Goal: Task Accomplishment & Management: Use online tool/utility

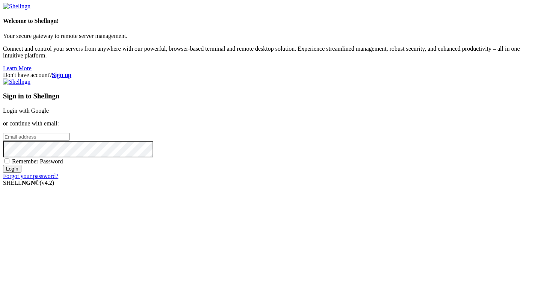
click at [49, 113] on link "Login with Google" at bounding box center [26, 110] width 46 height 6
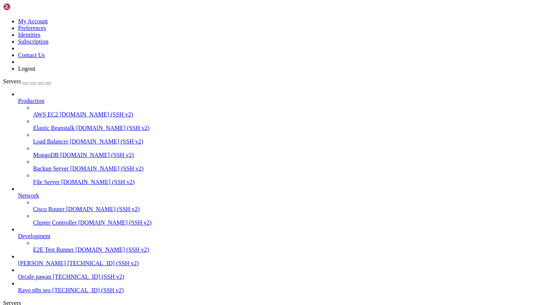
scroll to position [38, 0]
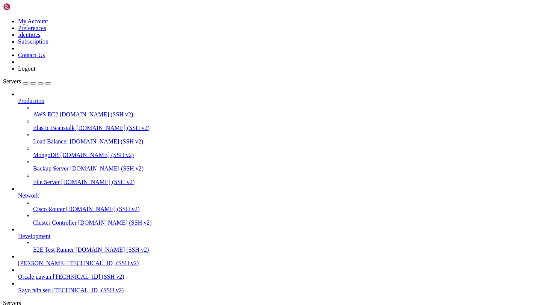
drag, startPoint x: 6, startPoint y: 650, endPoint x: 266, endPoint y: 689, distance: 262.8
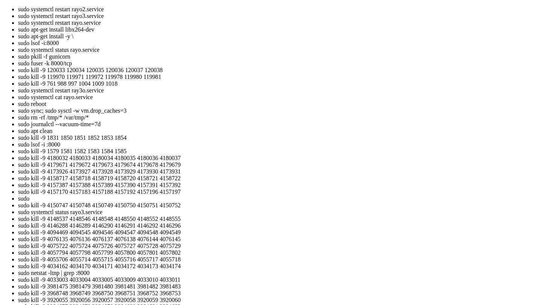
scroll to position [187, 0]
